Goal: Task Accomplishment & Management: Manage account settings

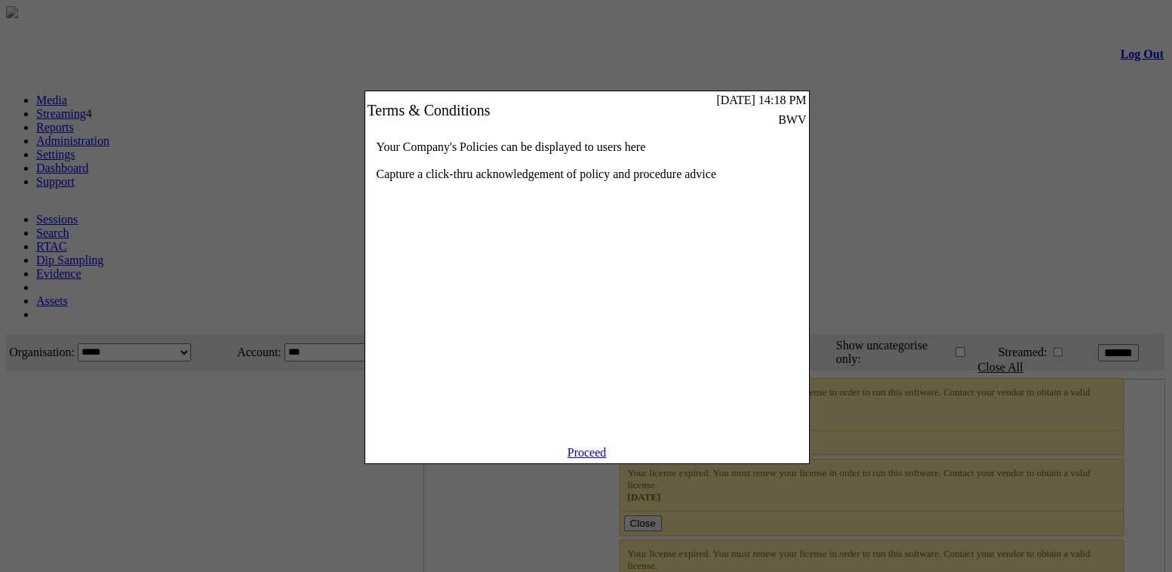
click at [580, 459] on link "Proceed" at bounding box center [587, 452] width 39 height 13
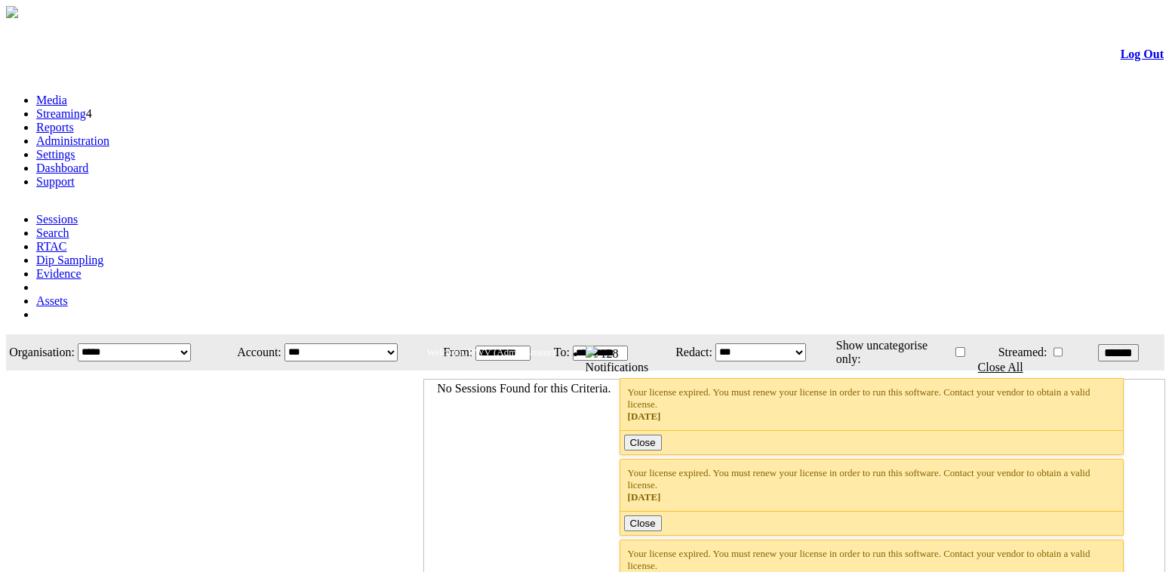
click at [75, 148] on link "Settings" at bounding box center [55, 154] width 39 height 13
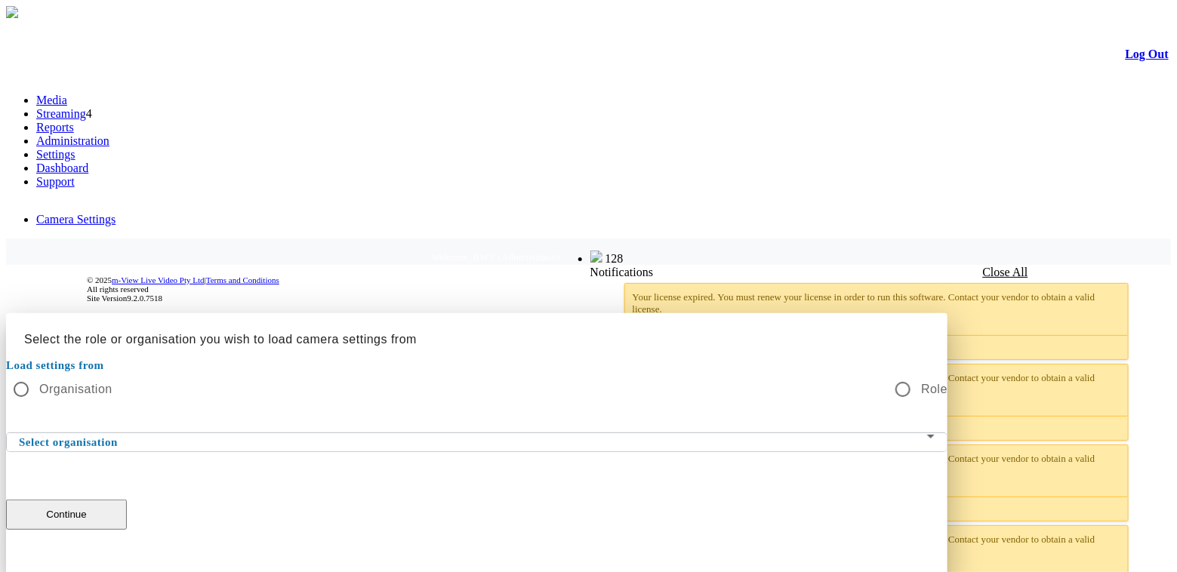
click at [582, 433] on span at bounding box center [473, 442] width 908 height 18
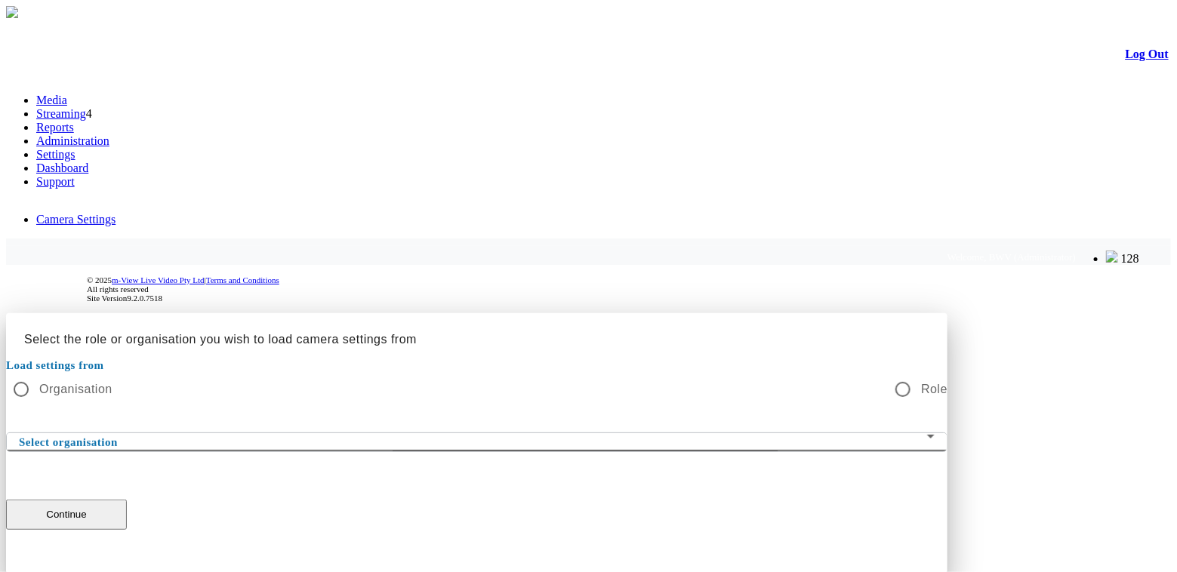
click at [582, 433] on span at bounding box center [473, 442] width 908 height 18
click at [482, 433] on span at bounding box center [473, 442] width 908 height 18
click at [481, 433] on span at bounding box center [473, 442] width 908 height 18
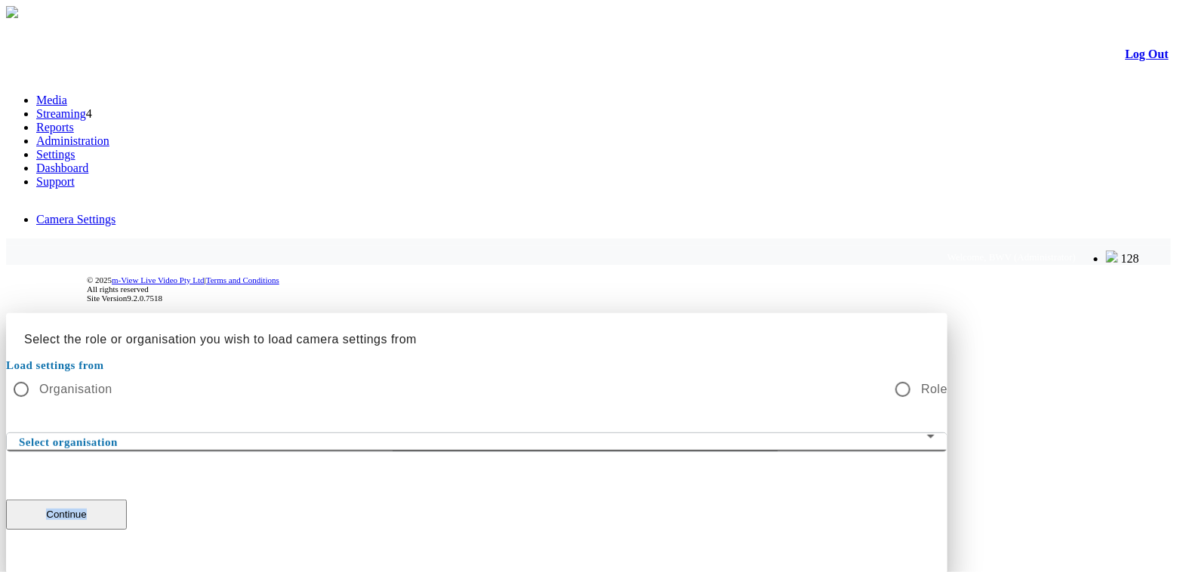
click at [479, 433] on span at bounding box center [473, 442] width 908 height 18
click at [477, 433] on span at bounding box center [473, 442] width 908 height 18
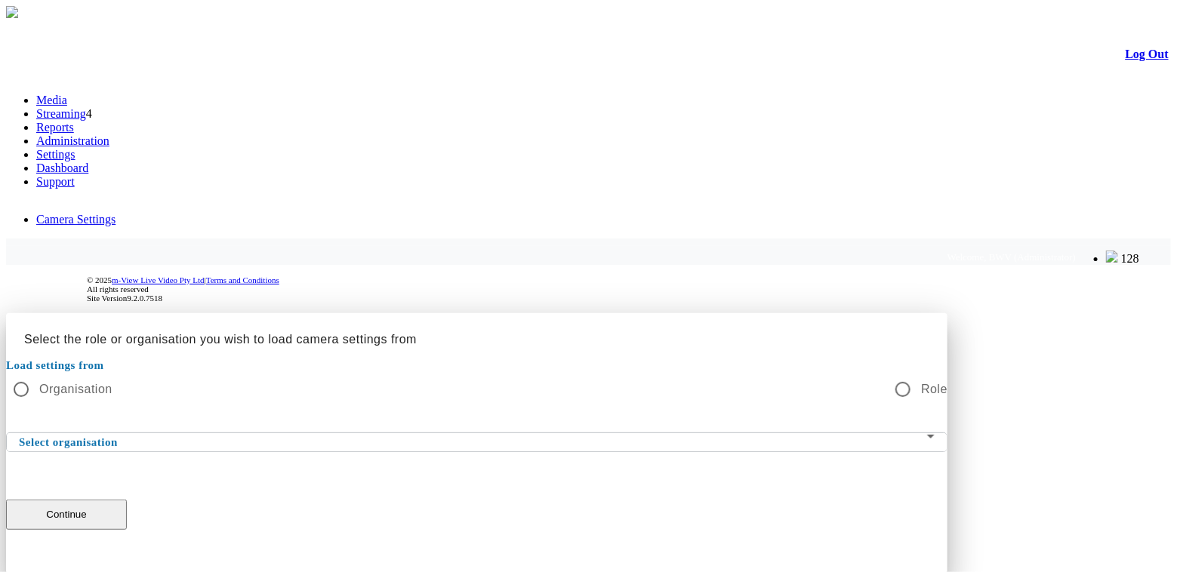
click at [871, 313] on div at bounding box center [588, 313] width 1165 height 0
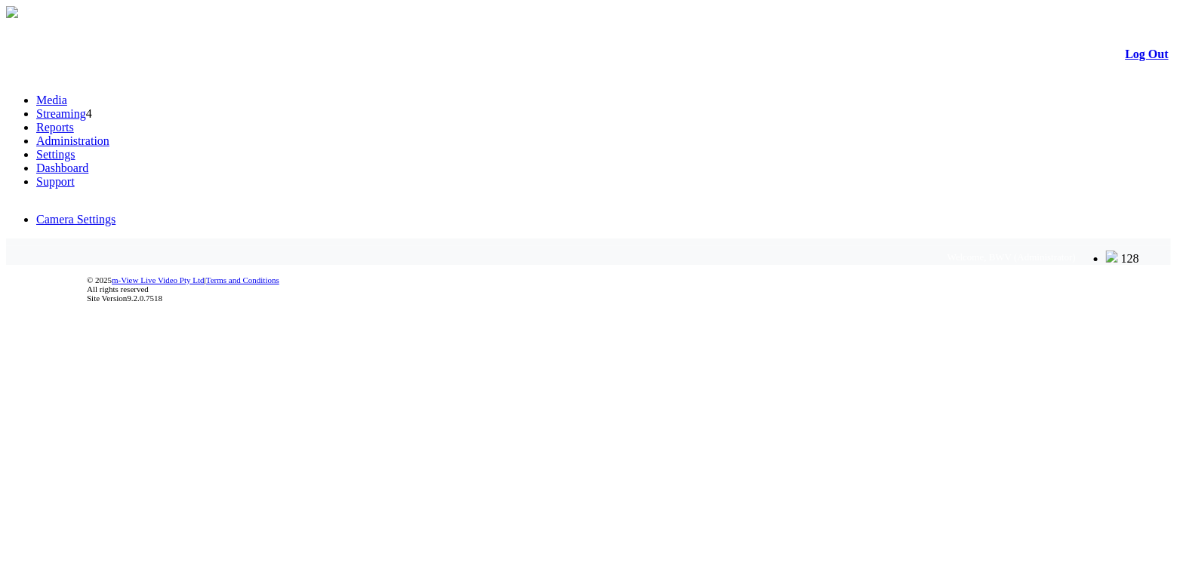
click at [571, 298] on body "m-View Web Portal Log Out Media Streaming 4 Reports Administration Settings Das…" at bounding box center [588, 166] width 1165 height 321
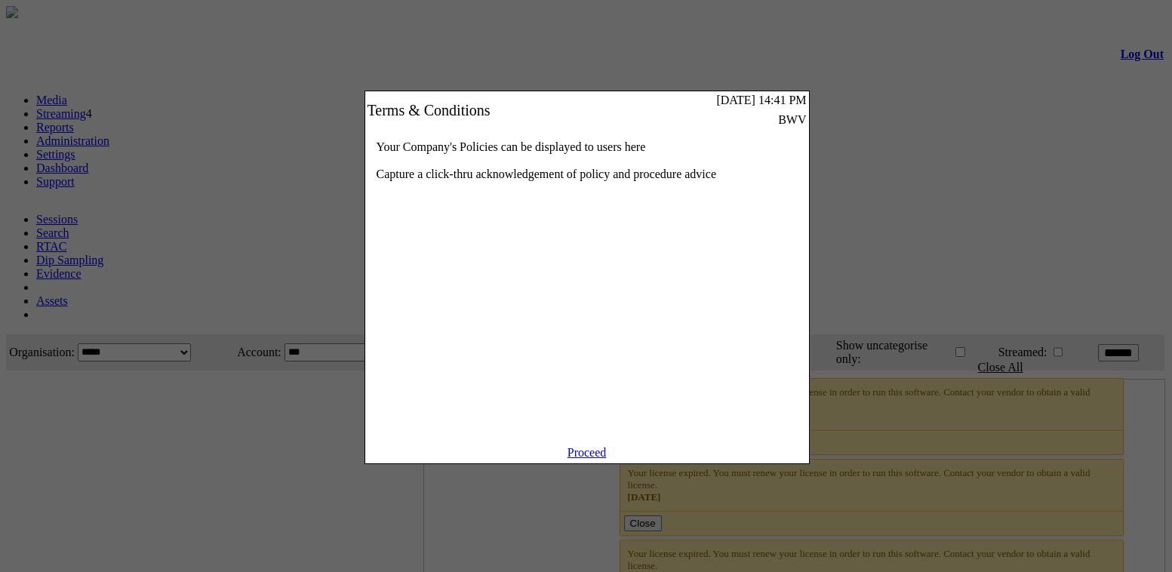
click at [579, 459] on link "Proceed" at bounding box center [587, 452] width 39 height 13
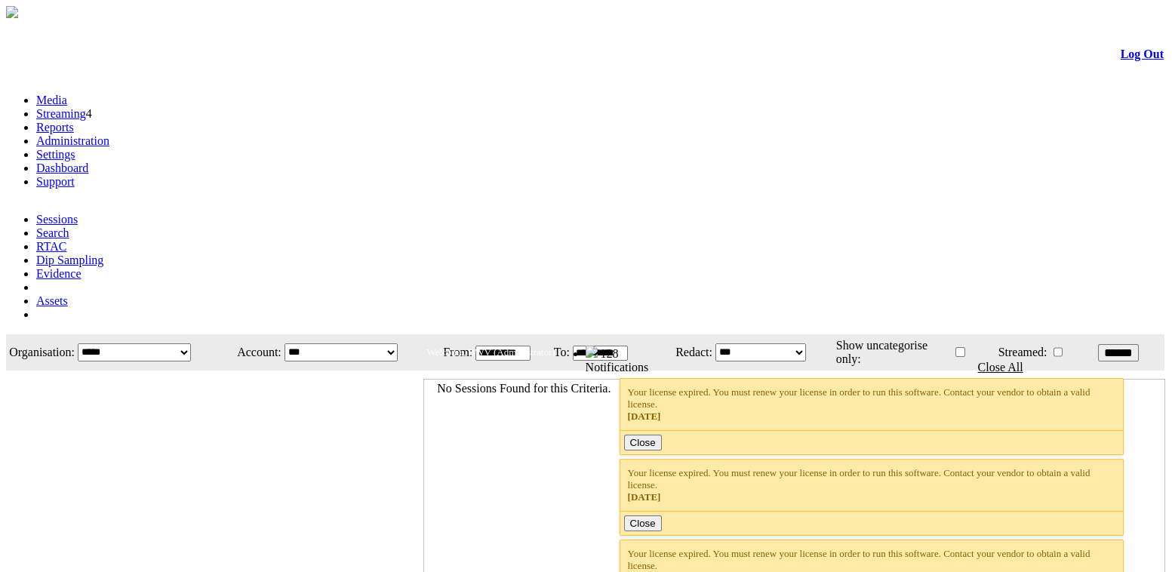
click at [109, 134] on link "Administration" at bounding box center [72, 140] width 73 height 13
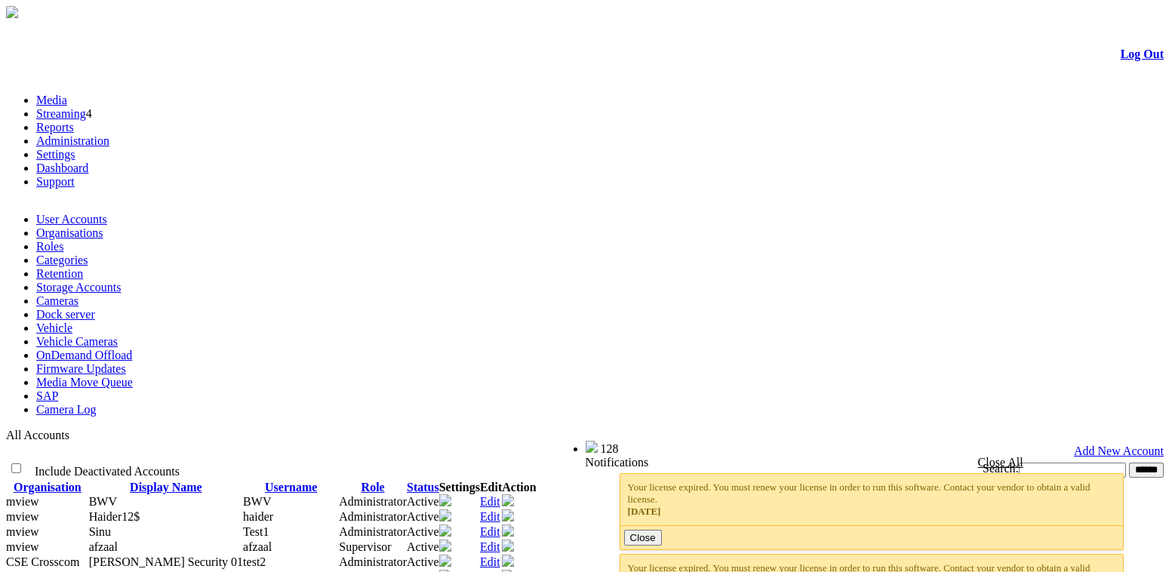
click at [75, 148] on link "Settings" at bounding box center [55, 154] width 39 height 13
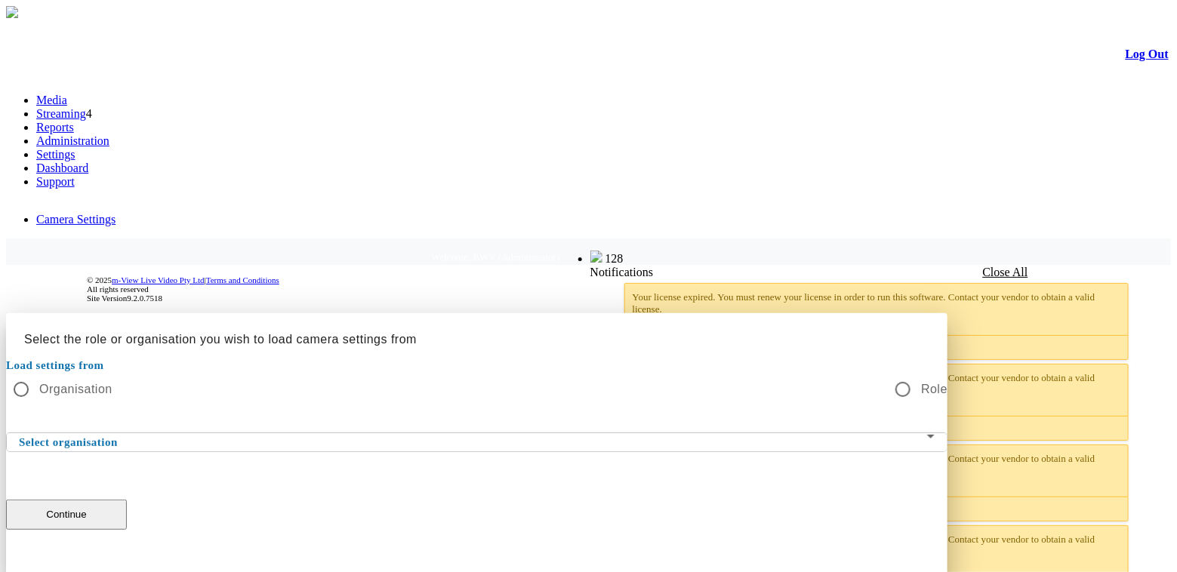
click at [552, 433] on div "Select organisation" at bounding box center [477, 442] width 916 height 18
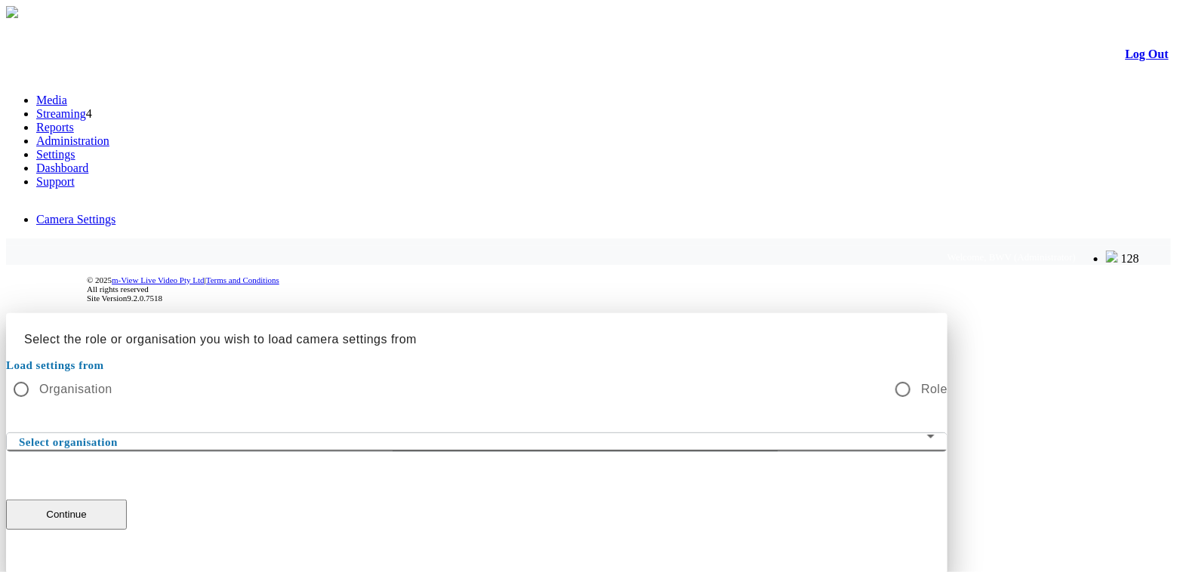
click at [552, 433] on span at bounding box center [473, 442] width 908 height 18
click at [922, 427] on icon at bounding box center [931, 436] width 18 height 18
drag, startPoint x: 643, startPoint y: 306, endPoint x: 642, endPoint y: 294, distance: 12.2
click at [643, 433] on span at bounding box center [473, 442] width 908 height 18
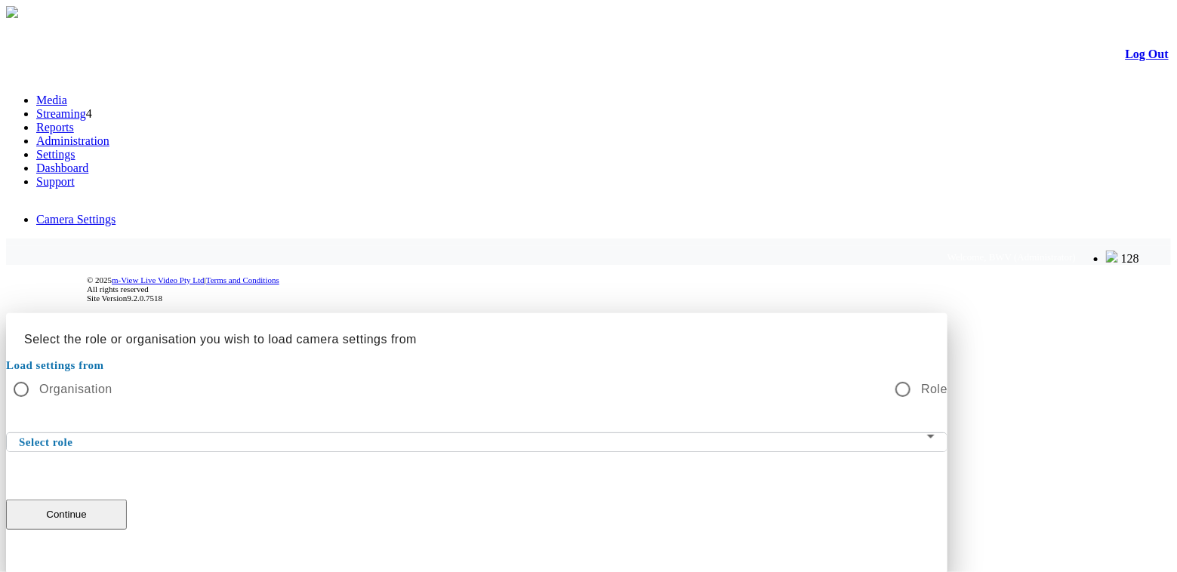
click at [112, 380] on label "Organisation" at bounding box center [74, 389] width 76 height 18
click at [706, 432] on div "Select organisation" at bounding box center [476, 465] width 941 height 66
click at [681, 433] on span at bounding box center [473, 442] width 908 height 18
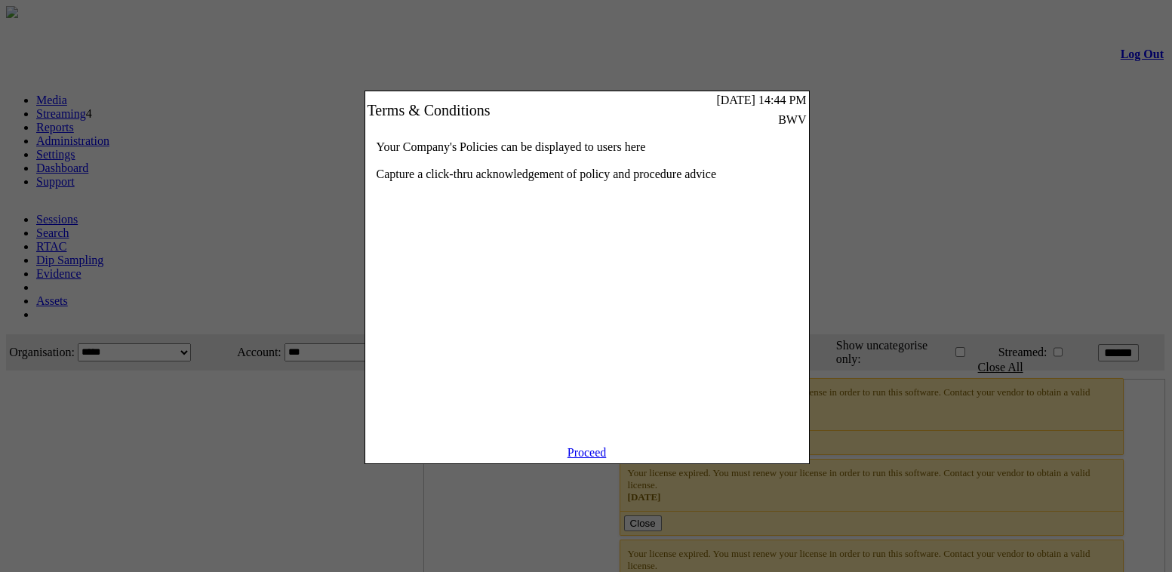
click at [580, 459] on link "Proceed" at bounding box center [587, 452] width 39 height 13
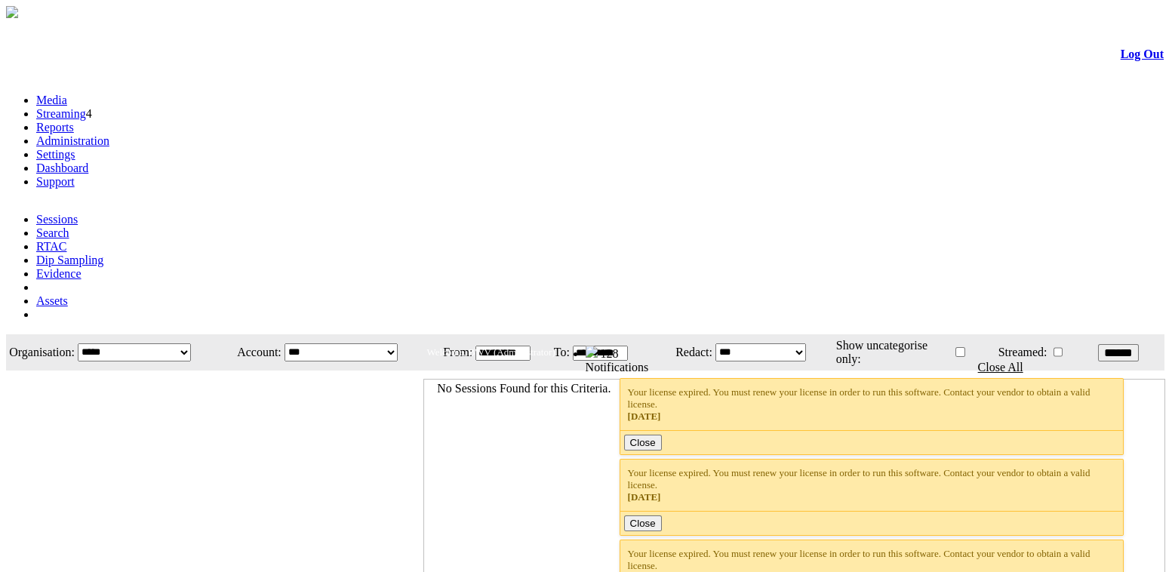
click at [75, 148] on link "Settings" at bounding box center [55, 154] width 39 height 13
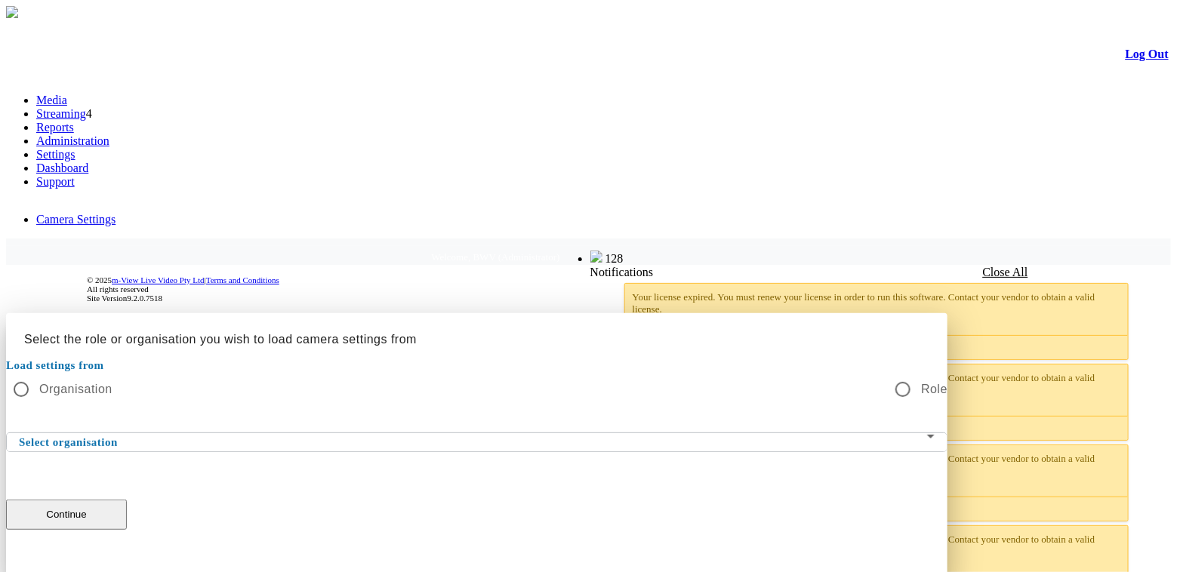
click at [554, 433] on div "Select organisation" at bounding box center [477, 442] width 916 height 18
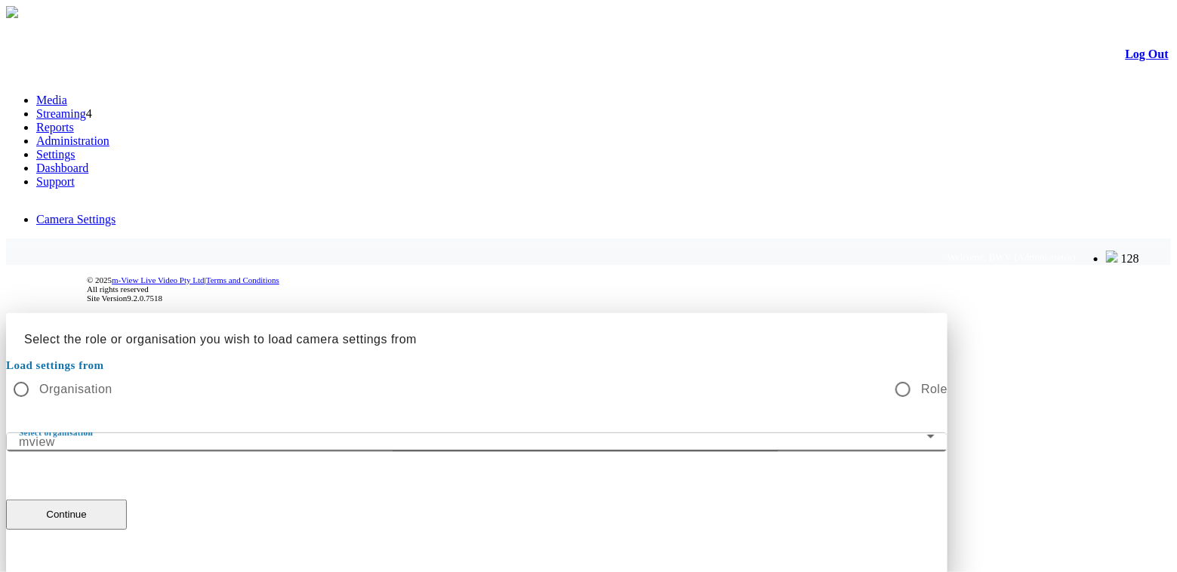
click at [803, 433] on div "mview" at bounding box center [473, 442] width 908 height 18
click at [803, 571] on div at bounding box center [588, 577] width 1165 height 0
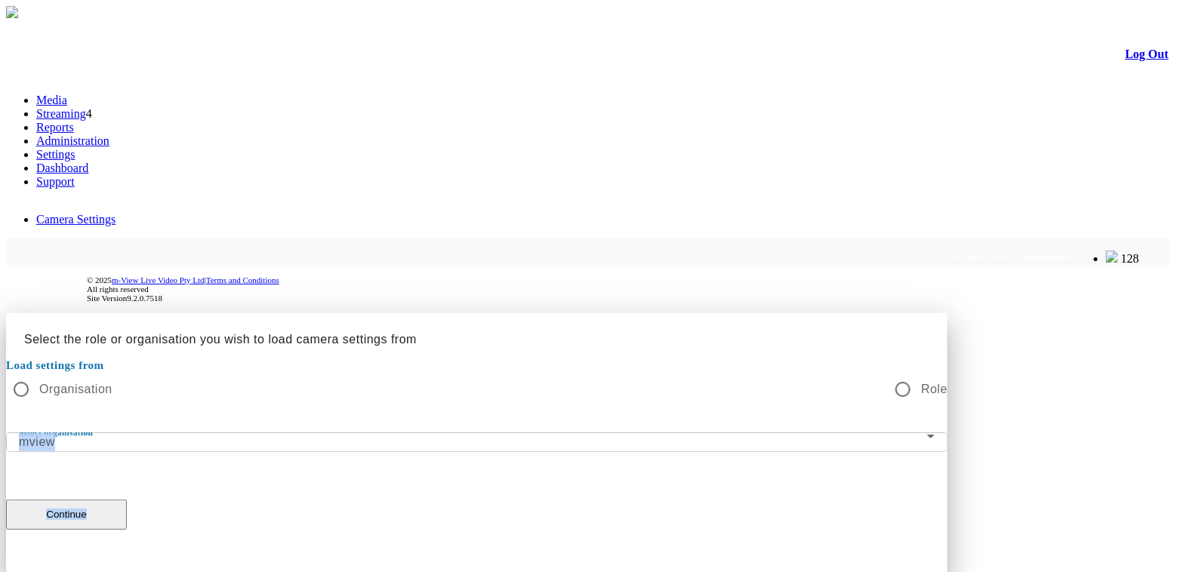
click at [803, 433] on div "mview" at bounding box center [473, 442] width 908 height 18
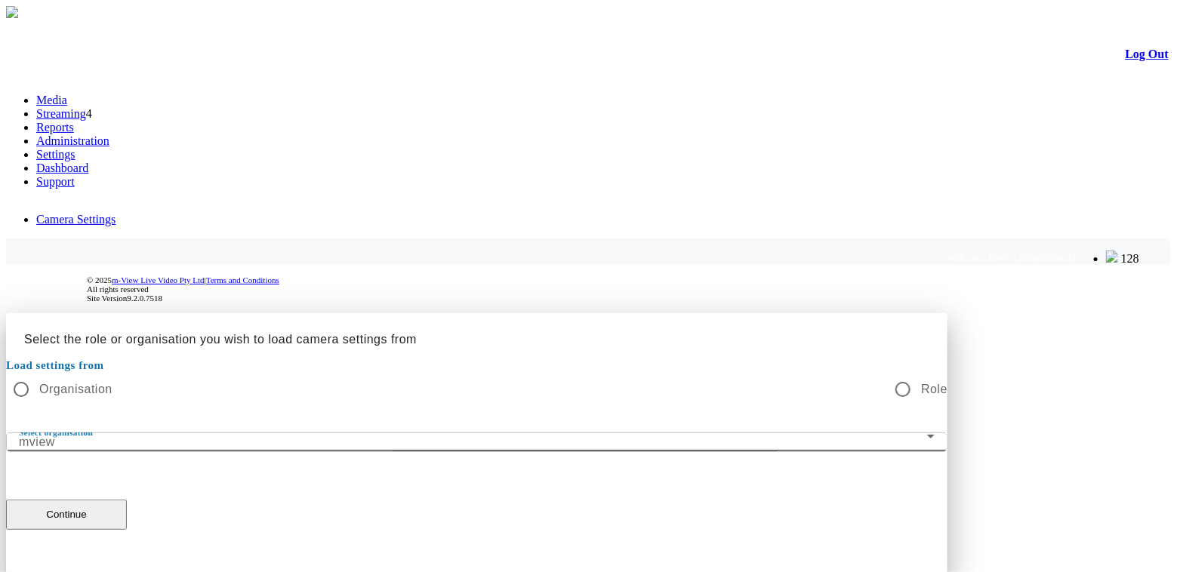
click at [803, 571] on div at bounding box center [588, 577] width 1165 height 0
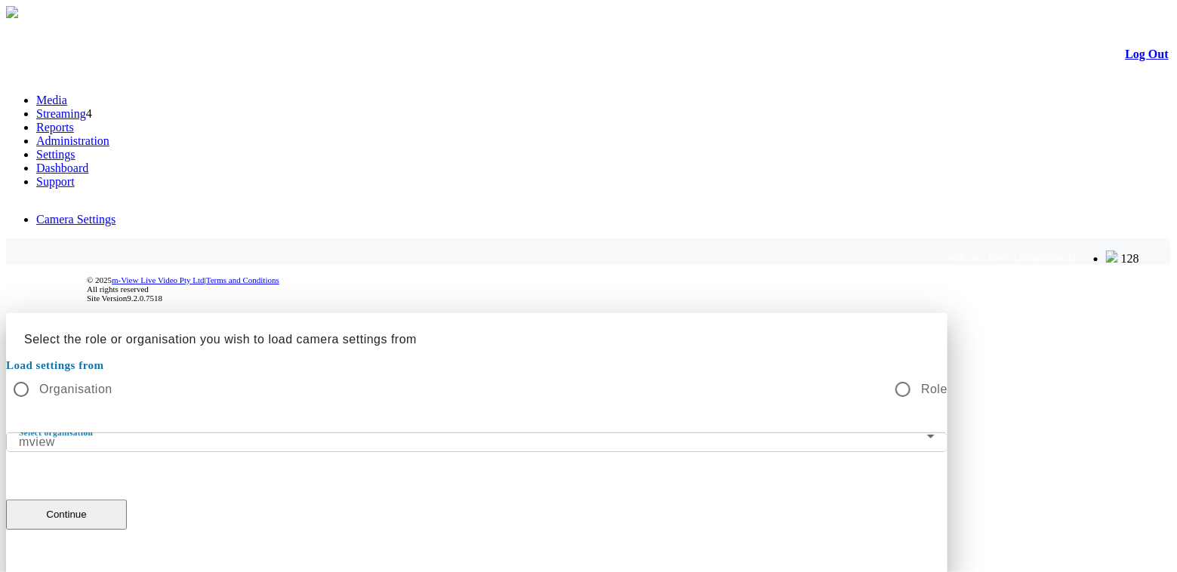
click at [1138, 313] on div at bounding box center [588, 313] width 1165 height 0
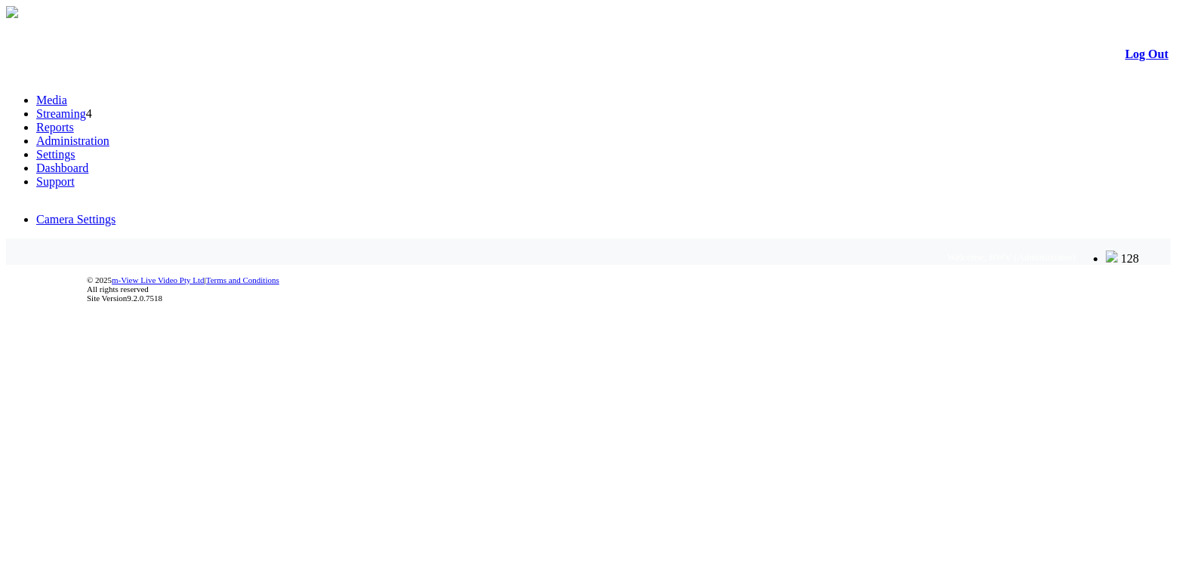
click at [75, 148] on link "Settings" at bounding box center [55, 154] width 39 height 13
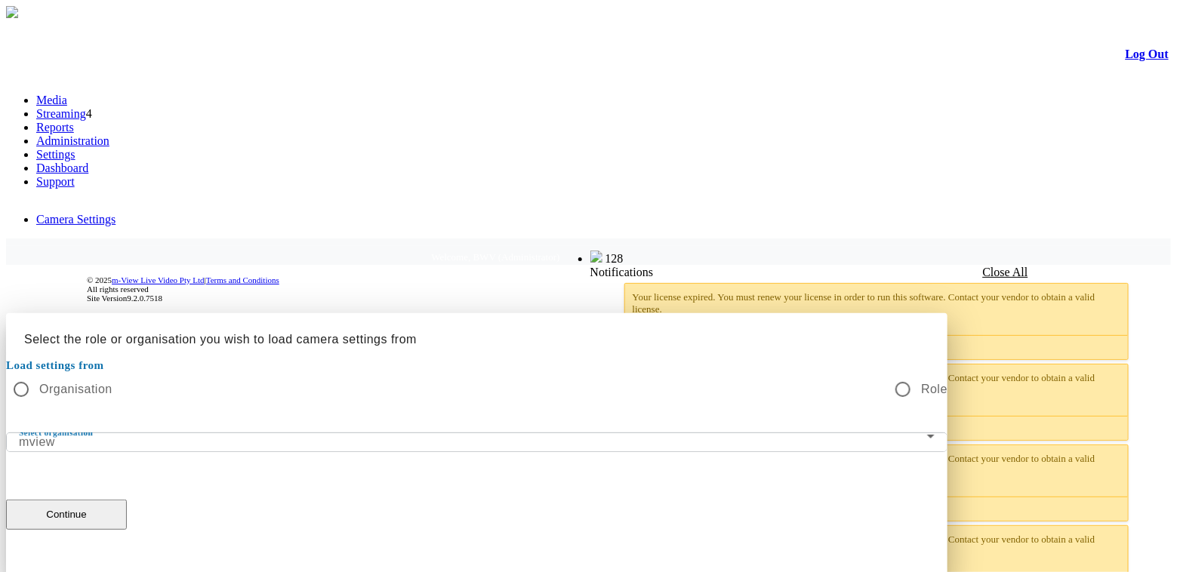
click at [940, 313] on div at bounding box center [588, 313] width 1165 height 0
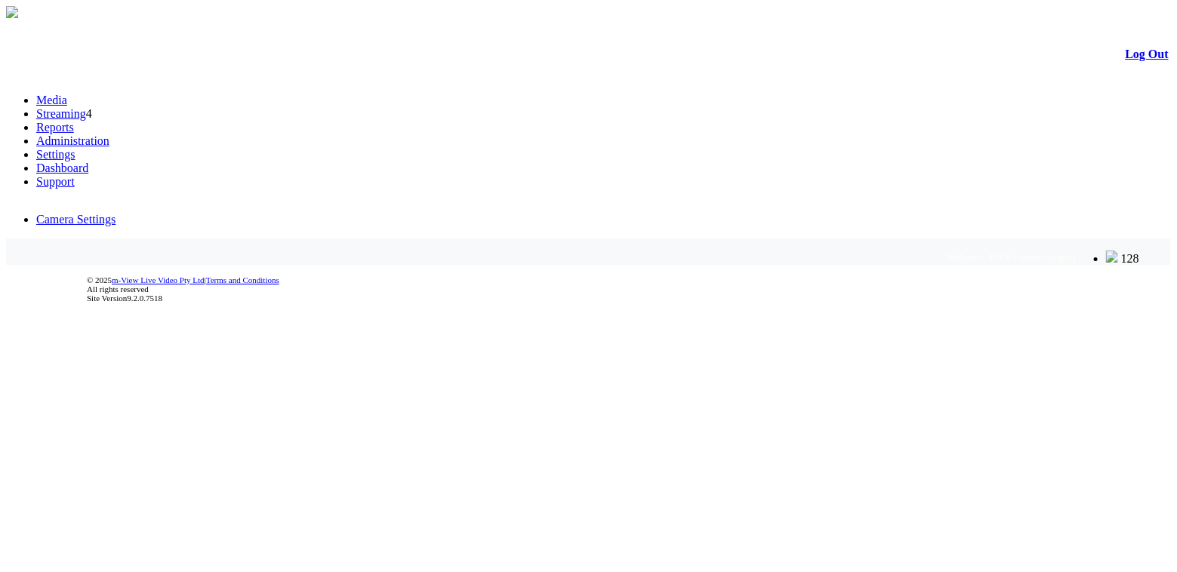
click at [100, 213] on link "Camera Settings" at bounding box center [75, 219] width 79 height 13
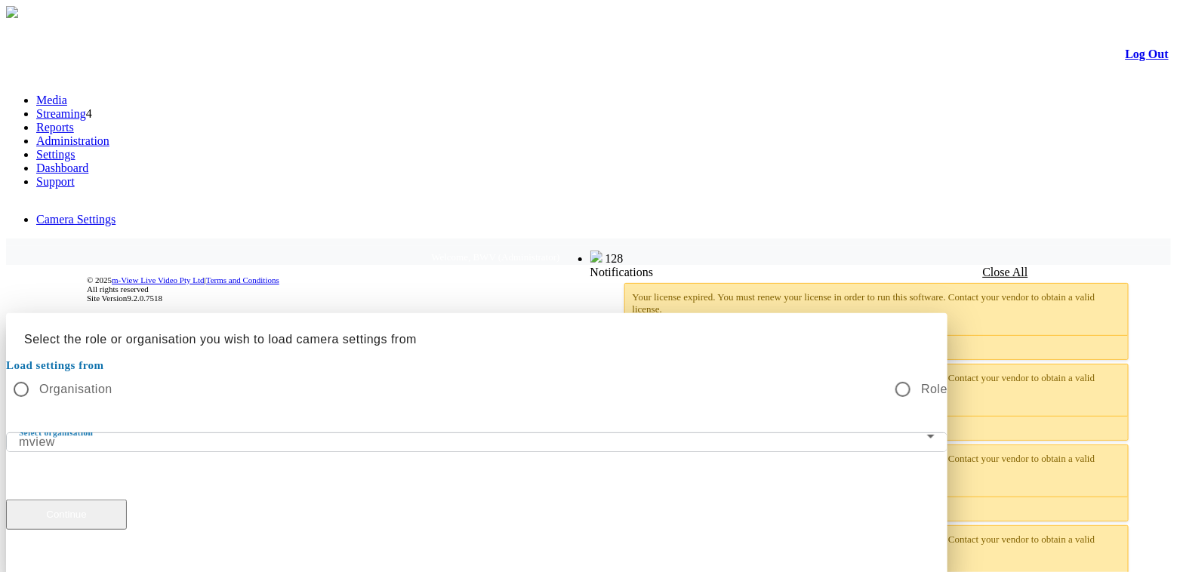
click at [127, 500] on button "Continue" at bounding box center [66, 515] width 121 height 30
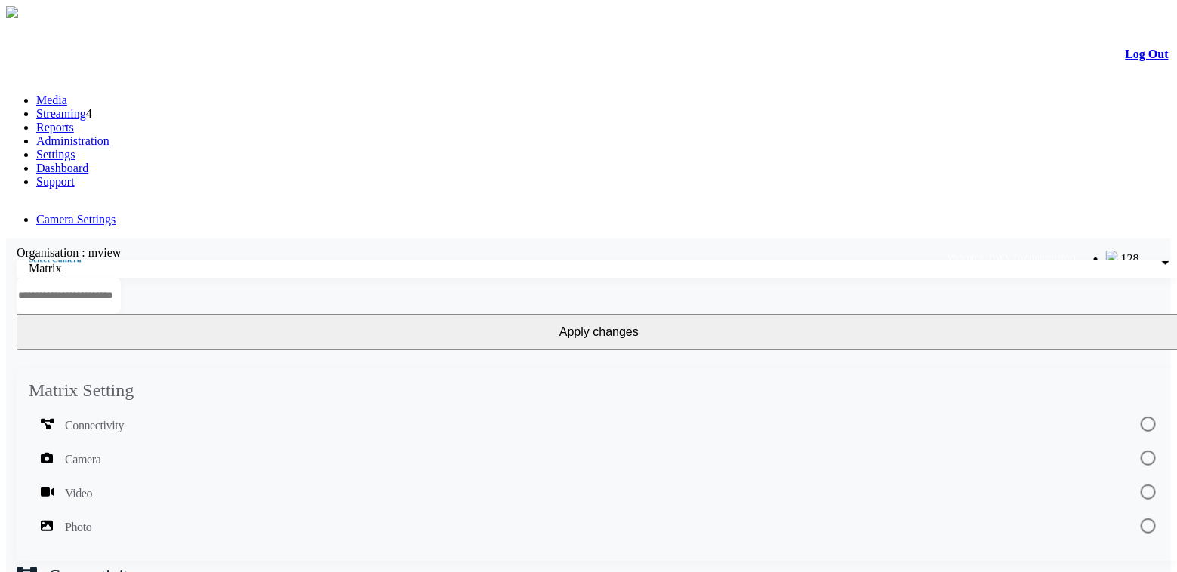
scroll to position [343, 0]
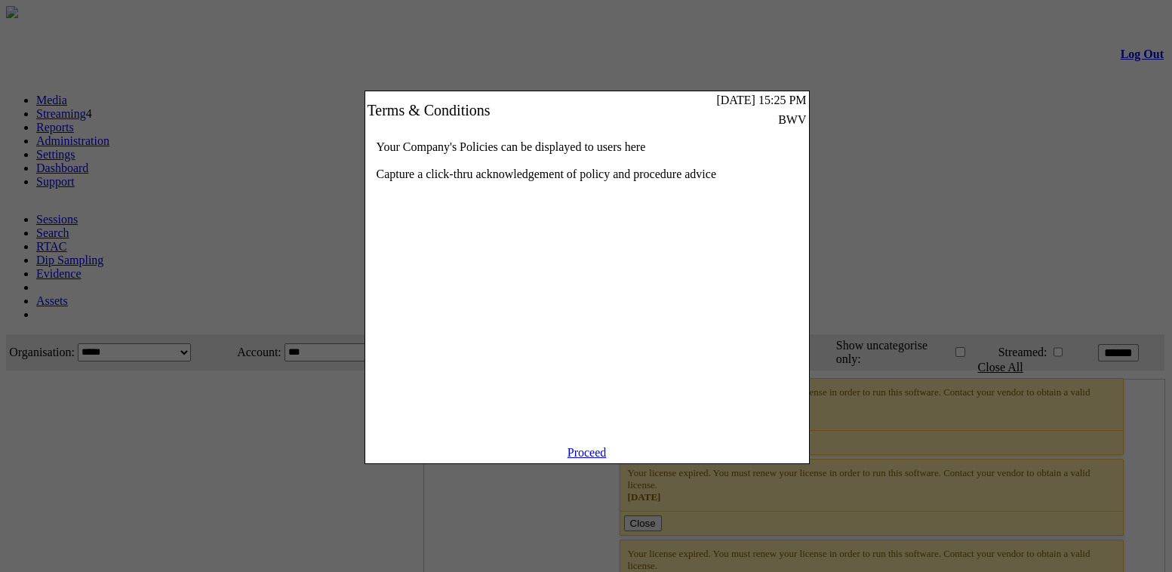
click at [595, 459] on link "Proceed" at bounding box center [587, 452] width 39 height 13
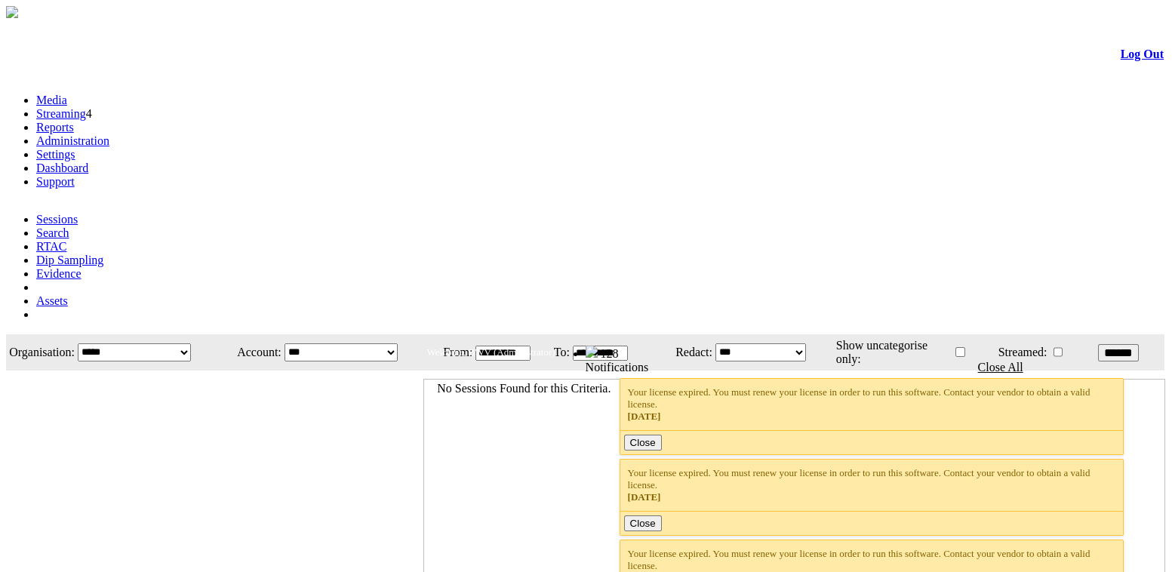
click at [109, 134] on link "Administration" at bounding box center [72, 140] width 73 height 13
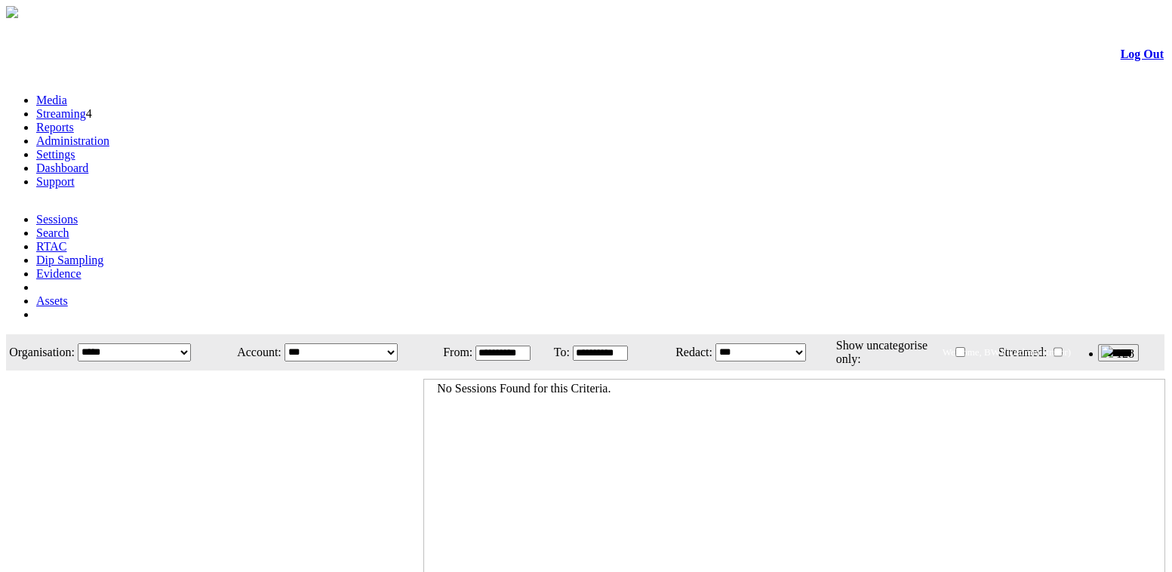
click at [75, 148] on link "Settings" at bounding box center [55, 154] width 39 height 13
